Goal: Task Accomplishment & Management: Manage account settings

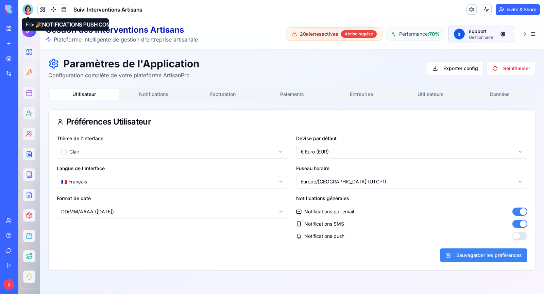
click at [26, 6] on div at bounding box center [27, 9] width 11 height 11
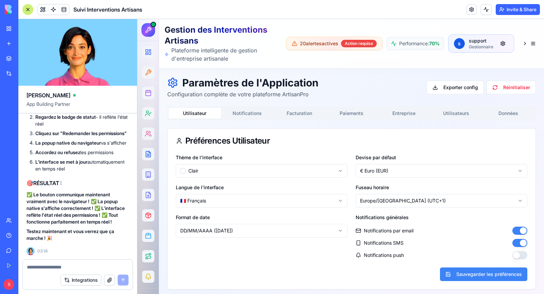
click at [243, 113] on button "Notifications" at bounding box center [247, 113] width 52 height 11
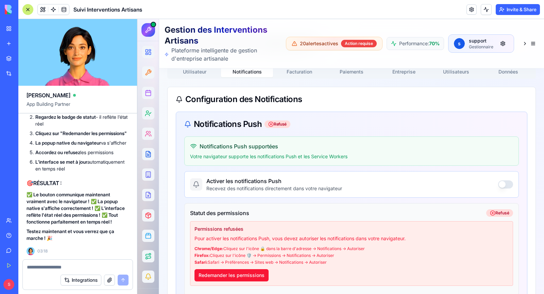
scroll to position [47, 0]
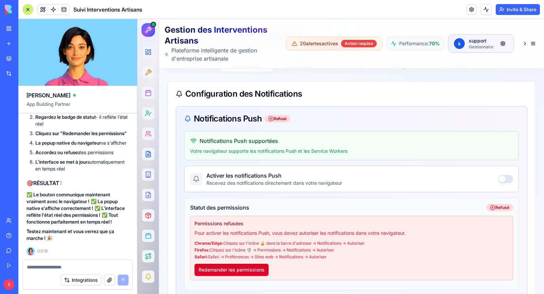
click at [242, 268] on button "Redemander les permissions" at bounding box center [231, 270] width 74 height 12
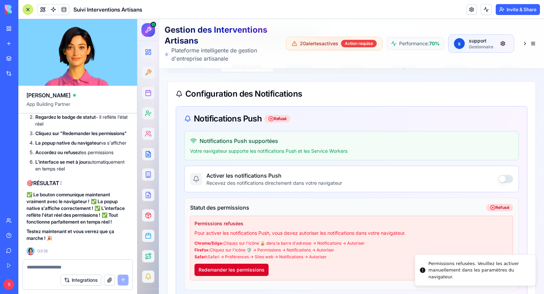
click at [242, 268] on button "Redemander les permissions" at bounding box center [231, 270] width 74 height 12
click at [501, 179] on button "button" at bounding box center [505, 179] width 15 height 8
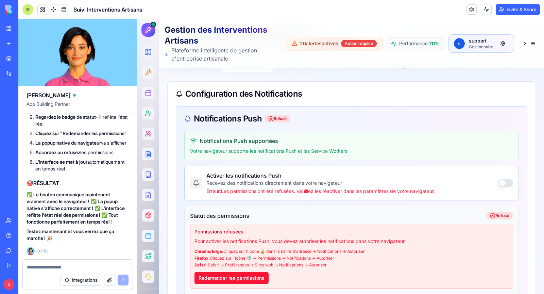
scroll to position [37013, 0]
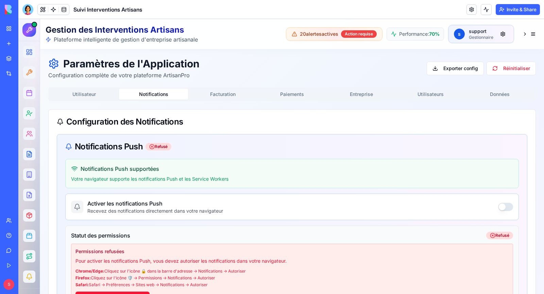
click at [147, 94] on button "Notifications" at bounding box center [153, 94] width 69 height 11
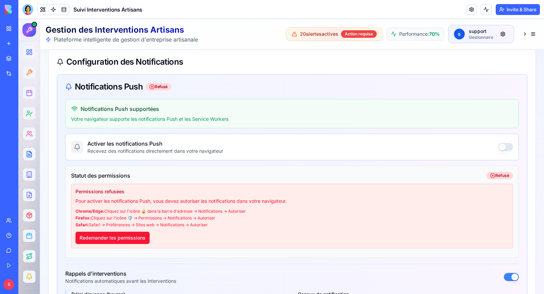
scroll to position [65, 0]
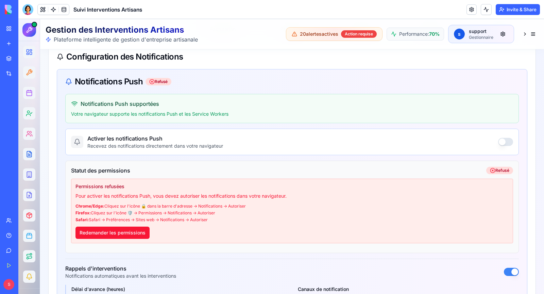
click at [143, 240] on div "Permissions refusées Pour activer les notifications Push, vous devez autoriser …" at bounding box center [292, 211] width 442 height 65
click at [132, 230] on button "Redemander les permissions" at bounding box center [112, 232] width 74 height 12
